Goal: Information Seeking & Learning: Learn about a topic

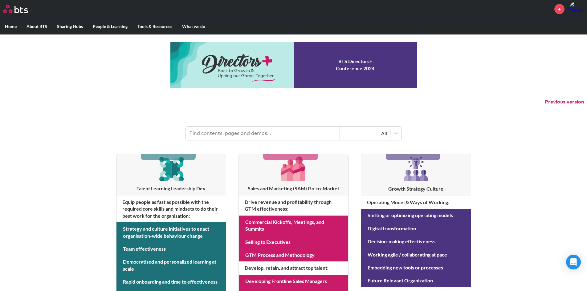
click at [242, 129] on input "text" at bounding box center [263, 134] width 154 height 14
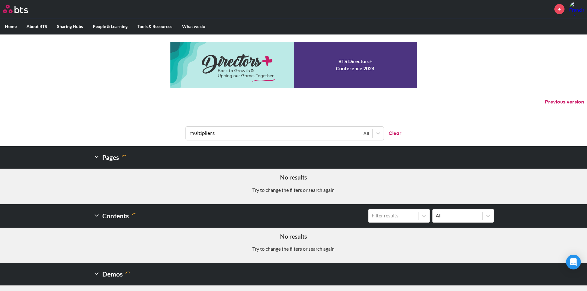
type input "multipliers"
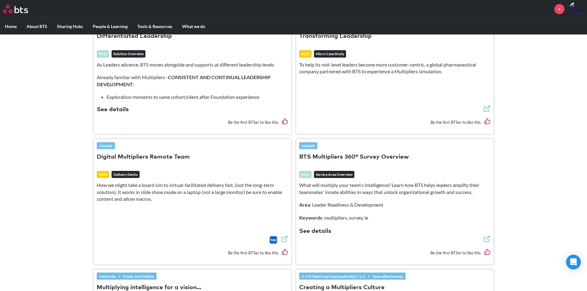
scroll to position [355, 0]
click at [327, 230] on button "See details" at bounding box center [315, 231] width 32 height 8
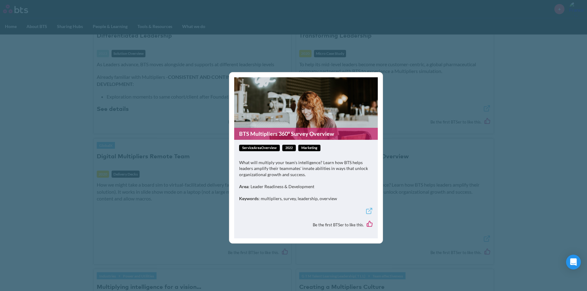
click at [368, 210] on icon at bounding box center [368, 211] width 5 height 5
click at [407, 165] on div "BTS Multipliers 360° Survey Overview serviceAreaOverview 2022 Marketing What wi…" at bounding box center [293, 145] width 587 height 291
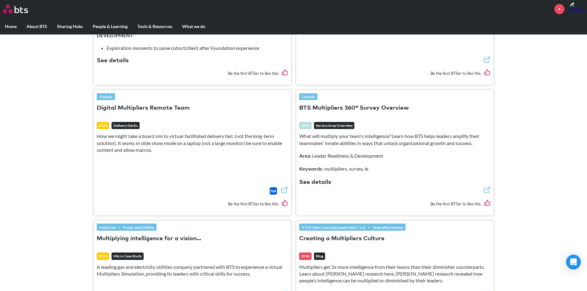
scroll to position [397, 0]
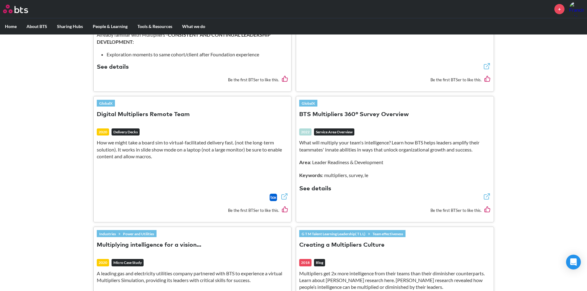
click at [325, 133] on em "Service Area Overview" at bounding box center [334, 132] width 40 height 7
click at [304, 133] on div "2022" at bounding box center [305, 132] width 12 height 7
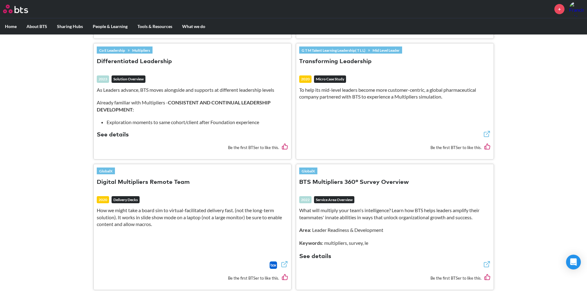
click at [312, 169] on link "GlobalX" at bounding box center [308, 171] width 18 height 7
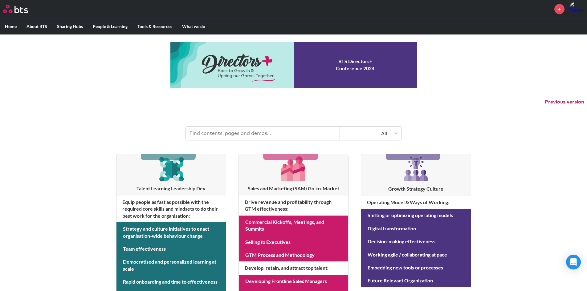
click at [237, 125] on header "All" at bounding box center [293, 130] width 587 height 32
click at [232, 133] on input "text" at bounding box center [263, 134] width 154 height 14
type input "multipliers assessment"
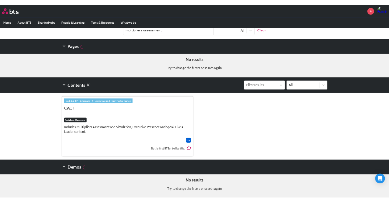
scroll to position [94, 0]
